Goal: Task Accomplishment & Management: Complete application form

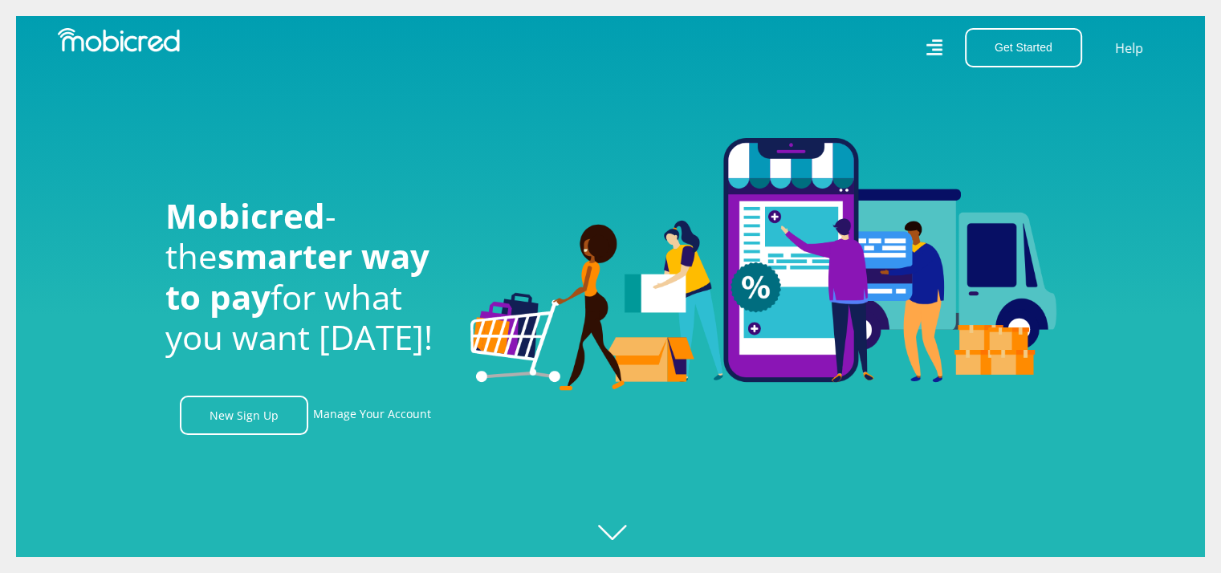
click at [242, 421] on link "New Sign Up" at bounding box center [244, 415] width 128 height 39
click at [926, 40] on div "Get Started Open an Account Account Holder Login Help" at bounding box center [893, 47] width 565 height 39
click at [934, 52] on icon at bounding box center [934, 47] width 16 height 23
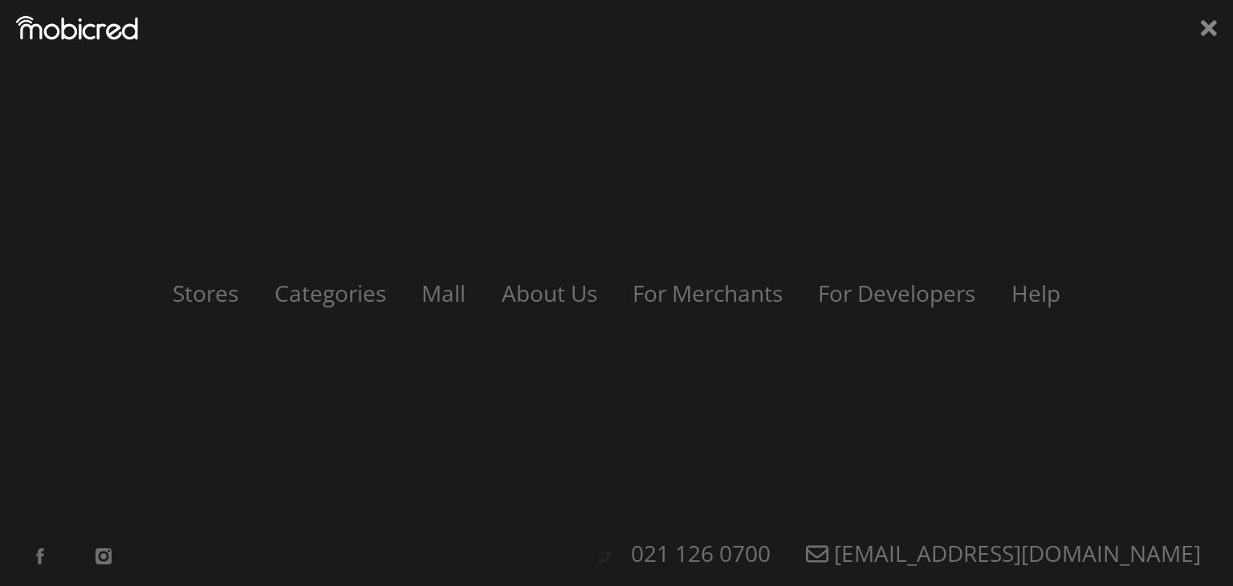
scroll to position [0, 915]
click at [1211, 33] on icon at bounding box center [1209, 28] width 16 height 24
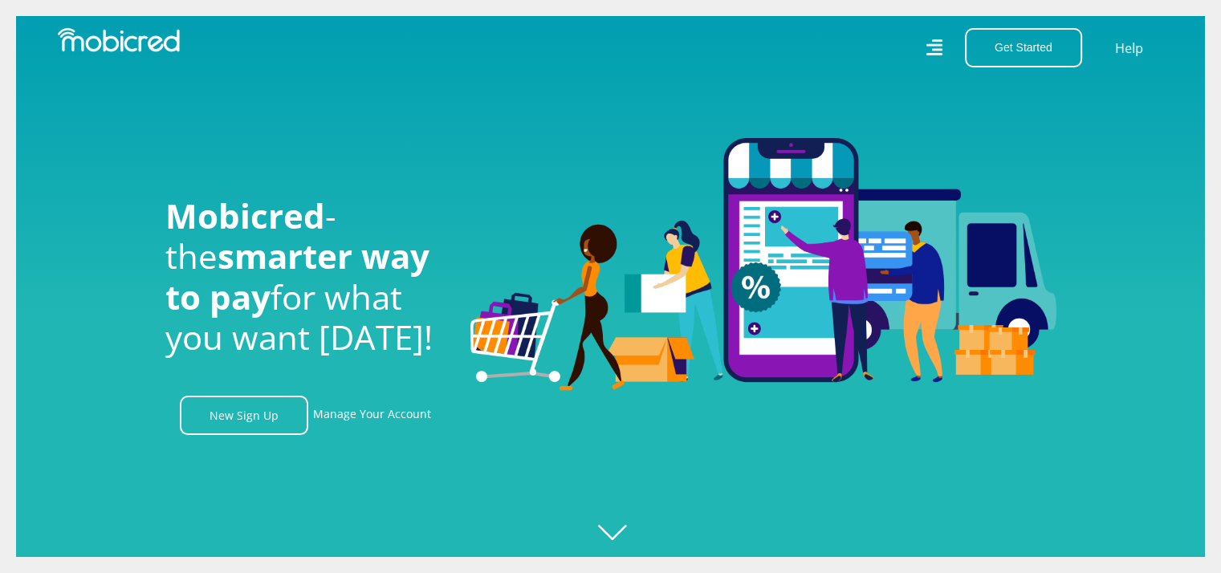
click at [933, 45] on icon at bounding box center [934, 47] width 17 height 17
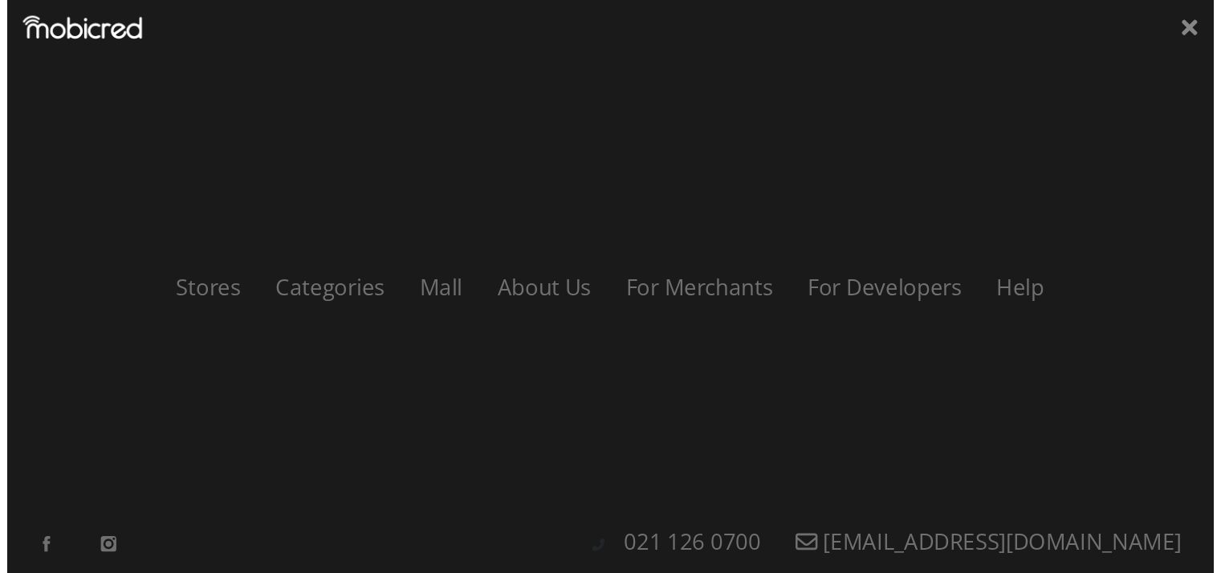
scroll to position [0, 1831]
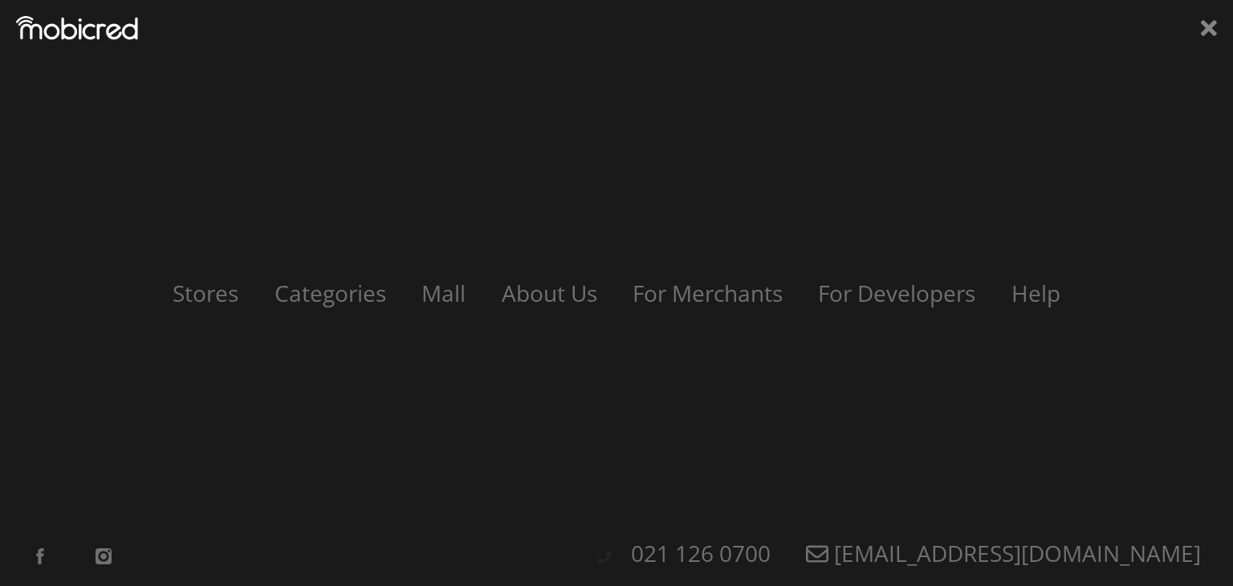
click at [1220, 27] on div "Stores Categories Mall About Us For Merchants For Developers Help Sign Up Sign …" at bounding box center [616, 293] width 1233 height 586
click at [1201, 33] on icon at bounding box center [1209, 28] width 16 height 24
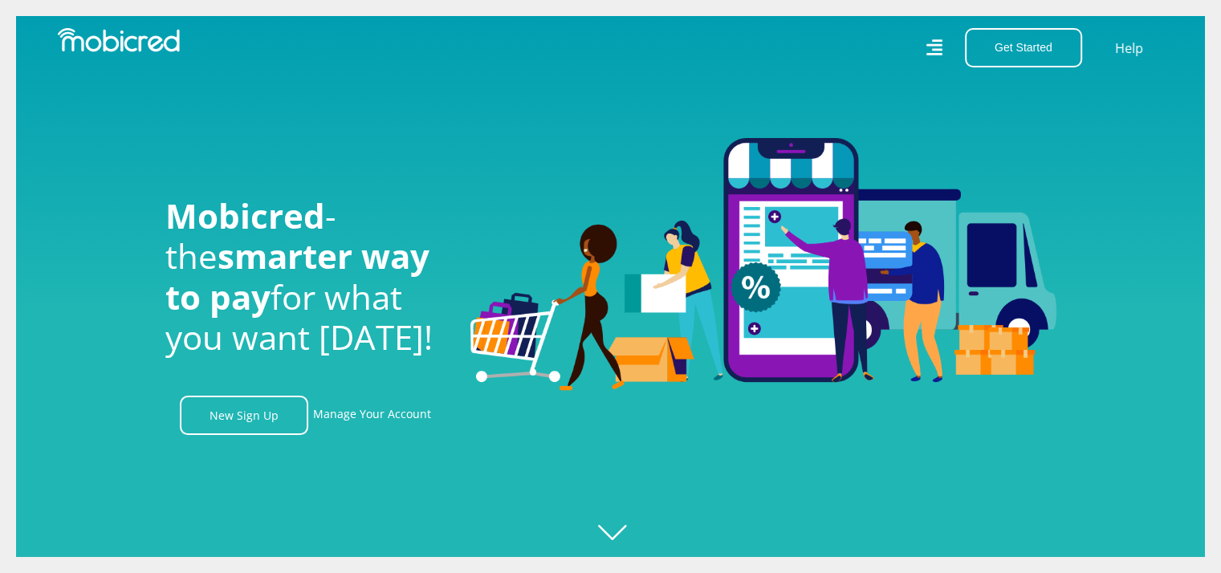
scroll to position [0, 2746]
click at [617, 534] on div at bounding box center [626, 286] width 1221 height 573
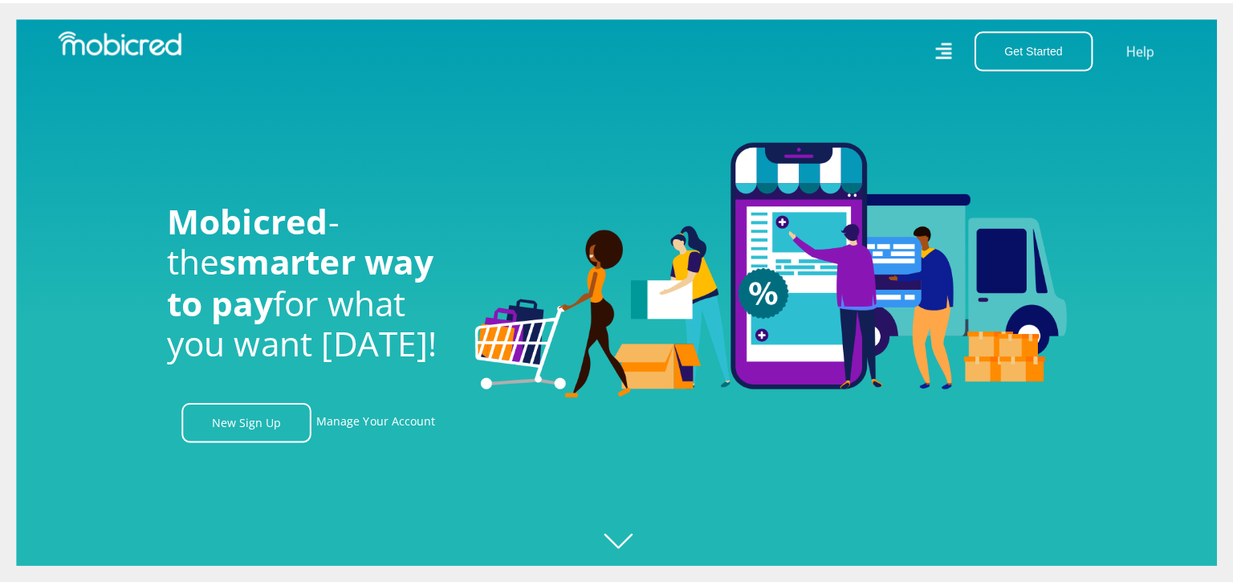
scroll to position [0, 3661]
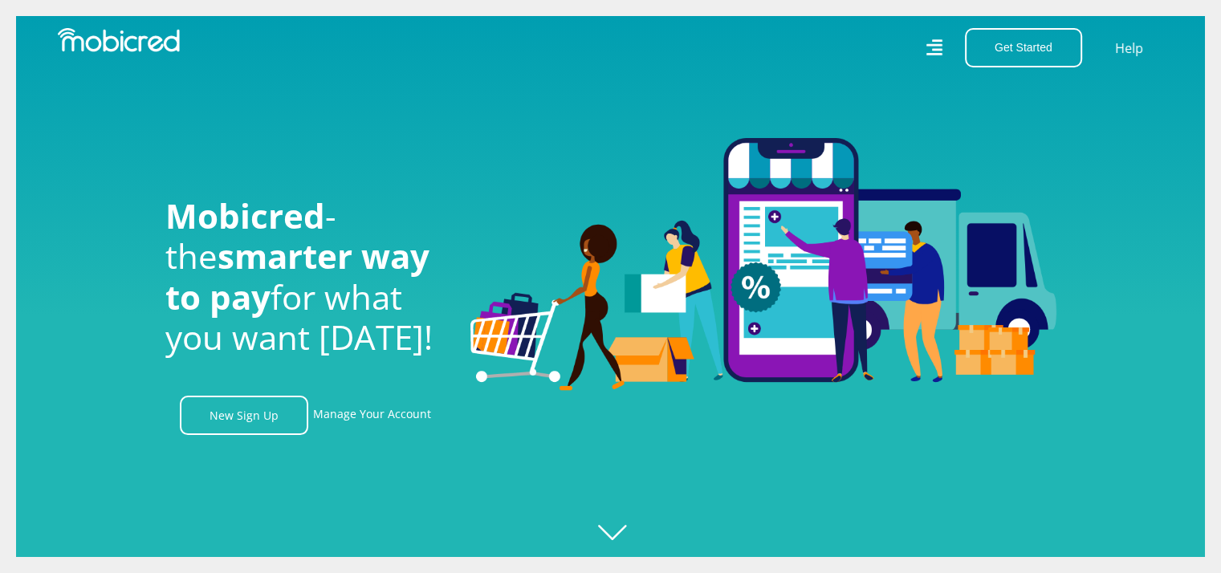
click at [932, 47] on icon at bounding box center [934, 48] width 17 height 24
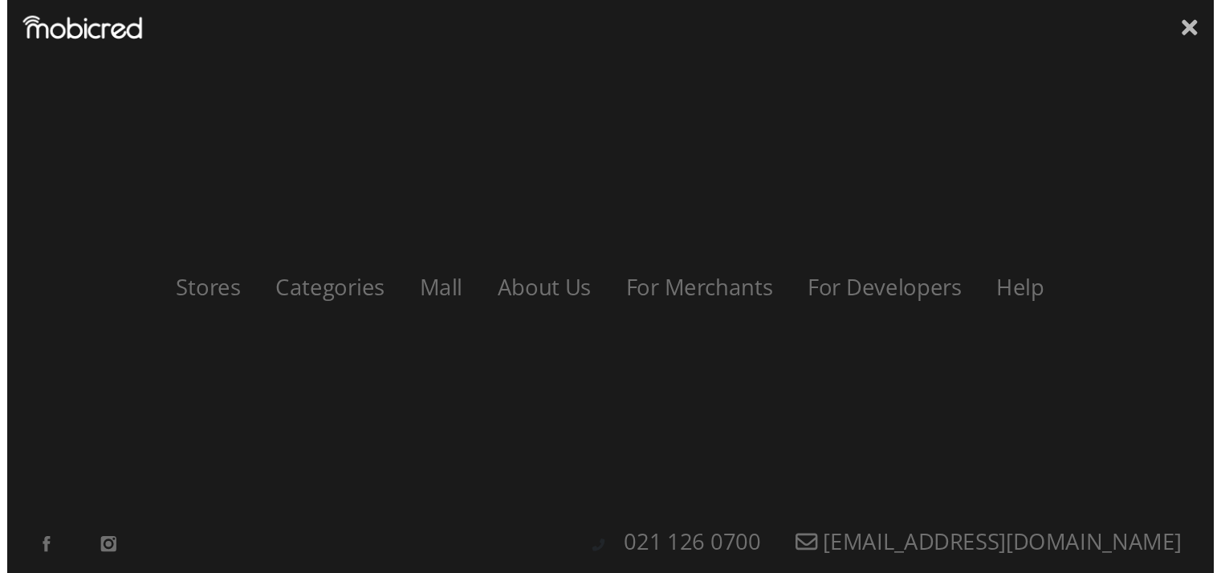
scroll to position [0, 0]
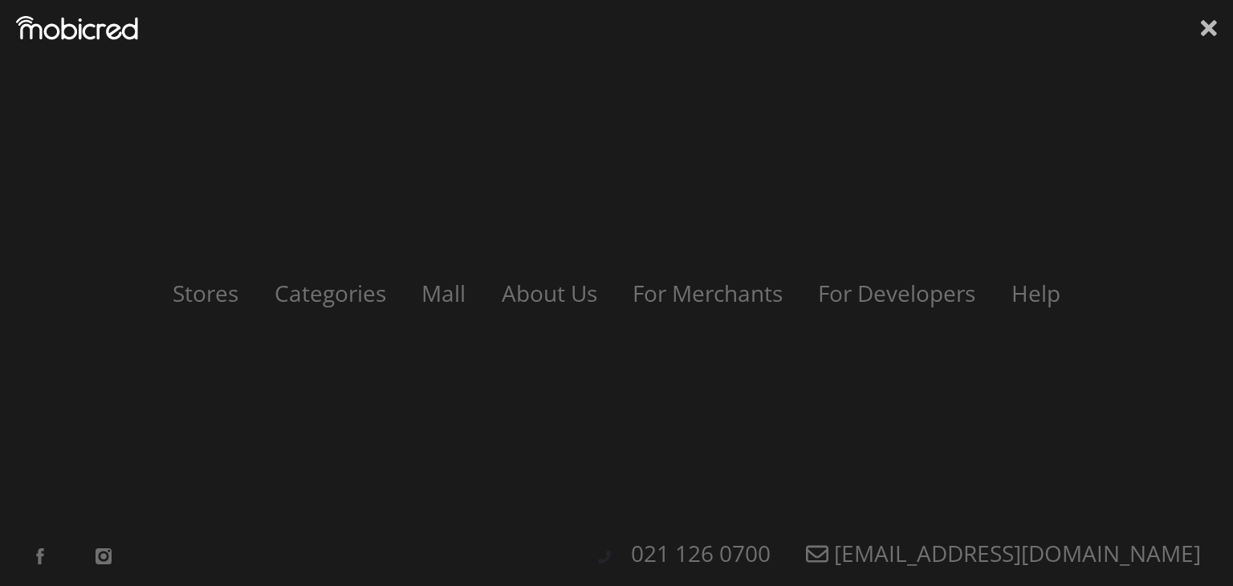
click at [1210, 29] on icon at bounding box center [1209, 28] width 16 height 16
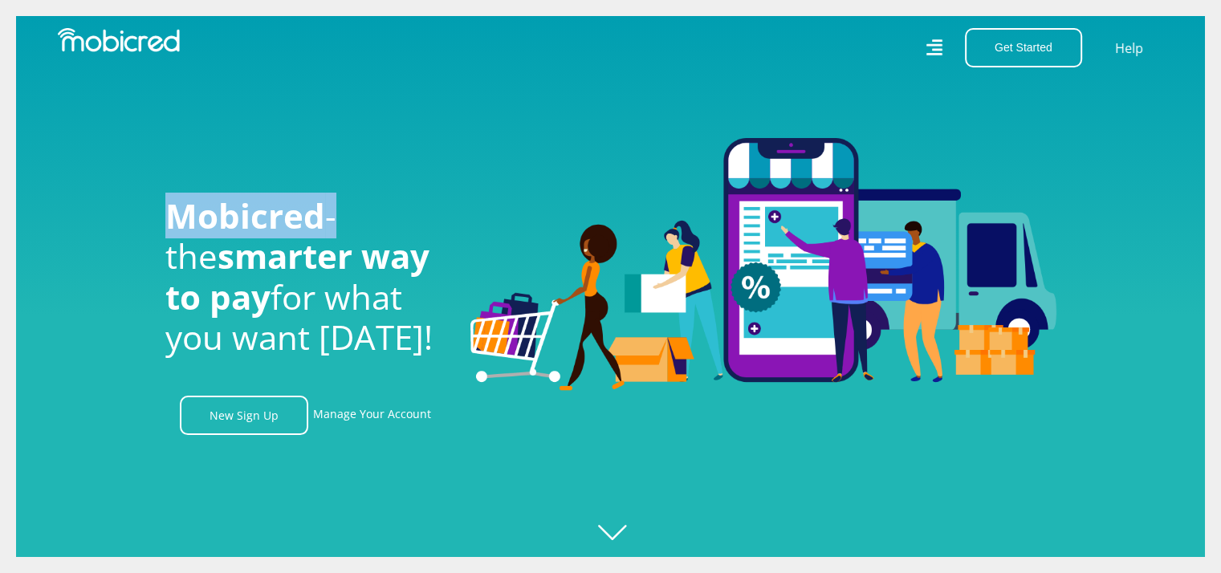
click at [1210, 29] on div "Get Started Open an Account Account Holder Login Help" at bounding box center [610, 47] width 1221 height 39
